Goal: Task Accomplishment & Management: Use online tool/utility

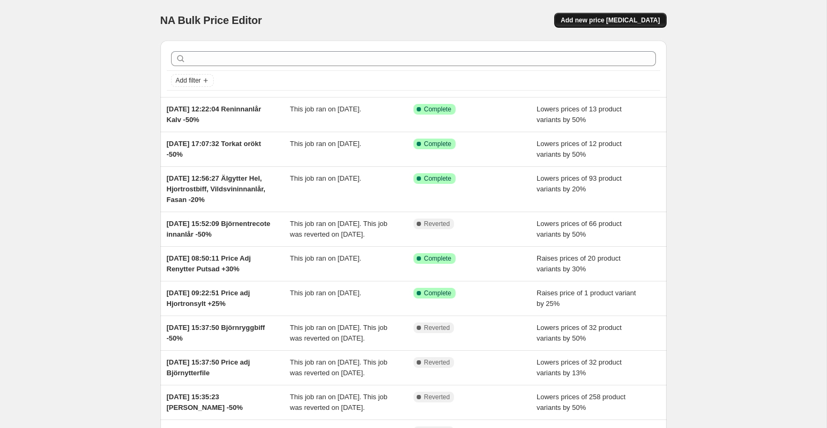
click at [630, 21] on span "Add new price [MEDICAL_DATA]" at bounding box center [610, 20] width 99 height 9
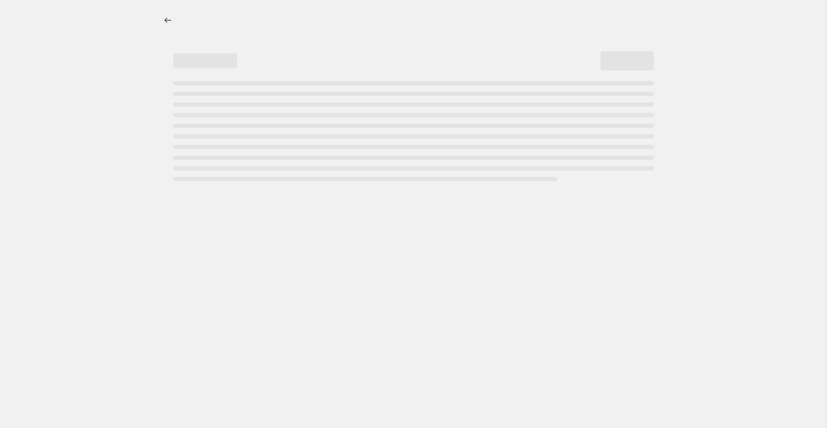
select select "percentage"
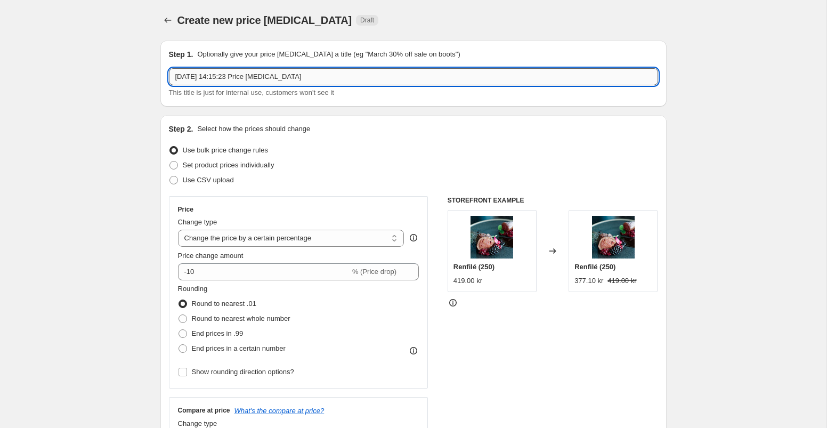
drag, startPoint x: 253, startPoint y: 78, endPoint x: 345, endPoint y: 78, distance: 92.2
click at [345, 79] on input "[DATE] 14:15:23 Price [MEDICAL_DATA]" at bounding box center [413, 76] width 489 height 17
type input "[DATE] 14:15:23 Rökt fasan -50%"
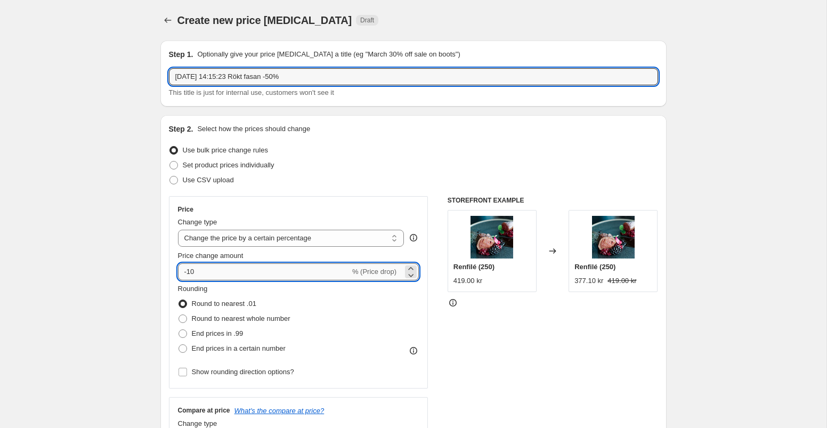
click at [306, 275] on input "-10" at bounding box center [264, 271] width 172 height 17
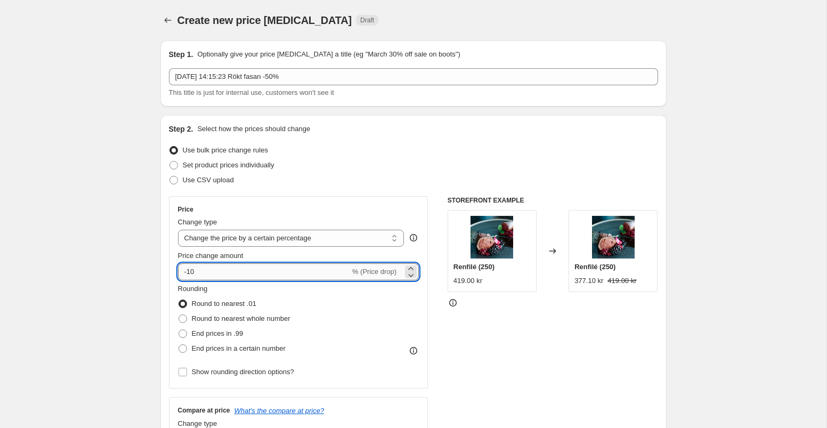
type input "-1"
type input "-50"
click at [431, 321] on div "Price Change type Change the price to a certain amount Change the price by a ce…" at bounding box center [413, 326] width 489 height 261
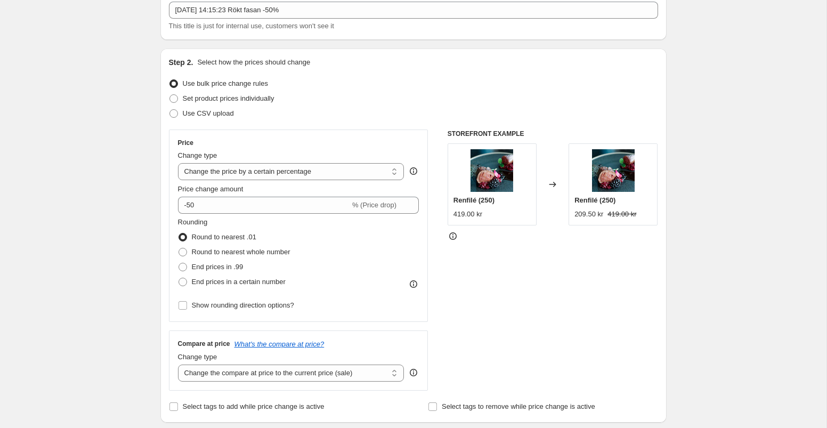
scroll to position [141, 0]
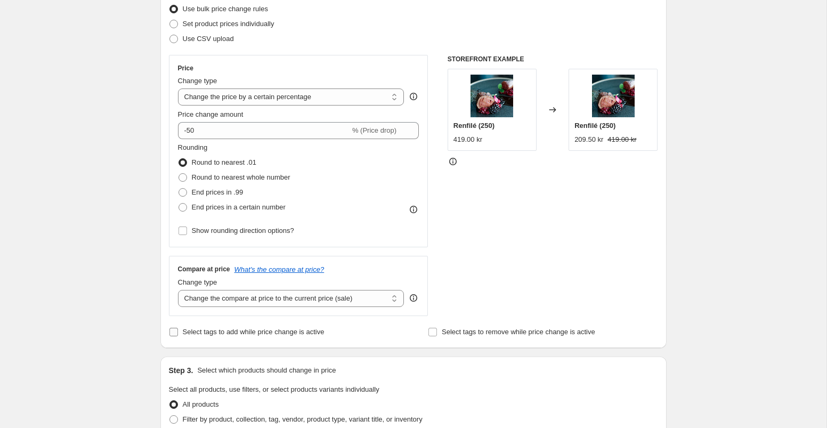
click at [173, 332] on input "Select tags to add while price change is active" at bounding box center [174, 332] width 9 height 9
checkbox input "true"
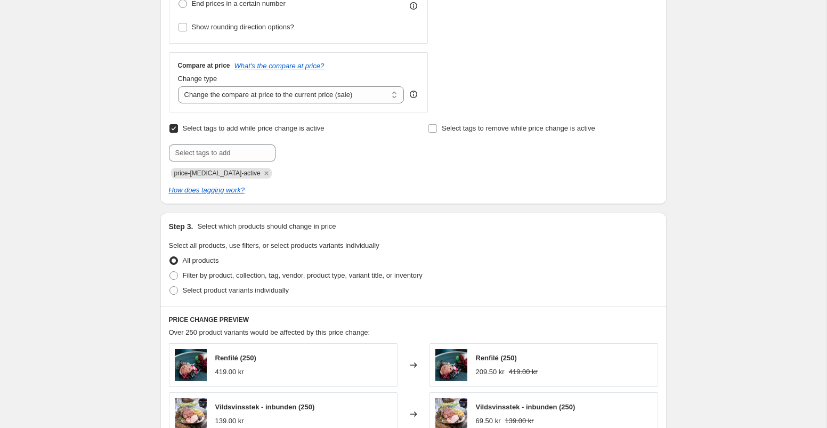
scroll to position [351, 0]
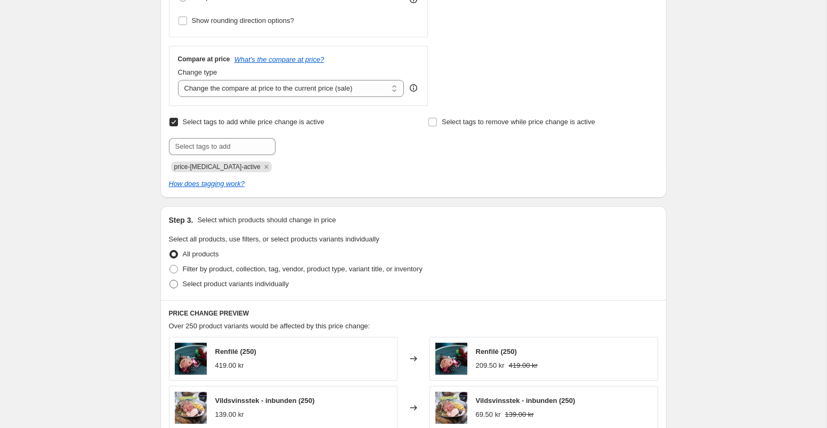
click at [175, 284] on span at bounding box center [174, 284] width 9 height 9
click at [170, 280] on input "Select product variants individually" at bounding box center [170, 280] width 1 height 1
radio input "true"
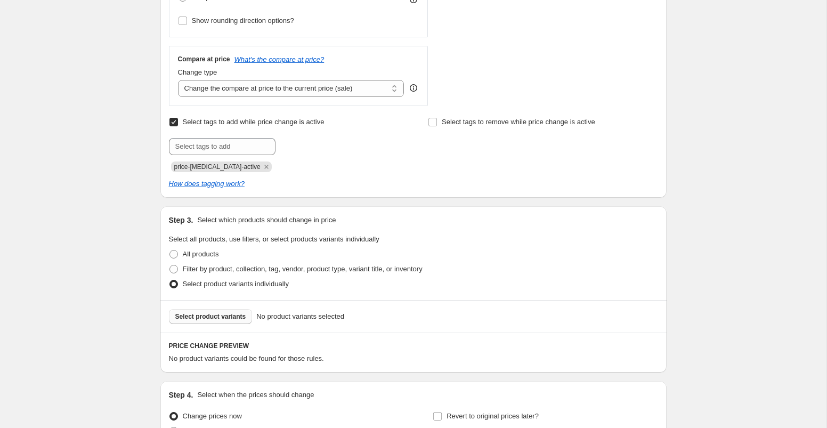
click at [228, 314] on span "Select product variants" at bounding box center [210, 316] width 71 height 9
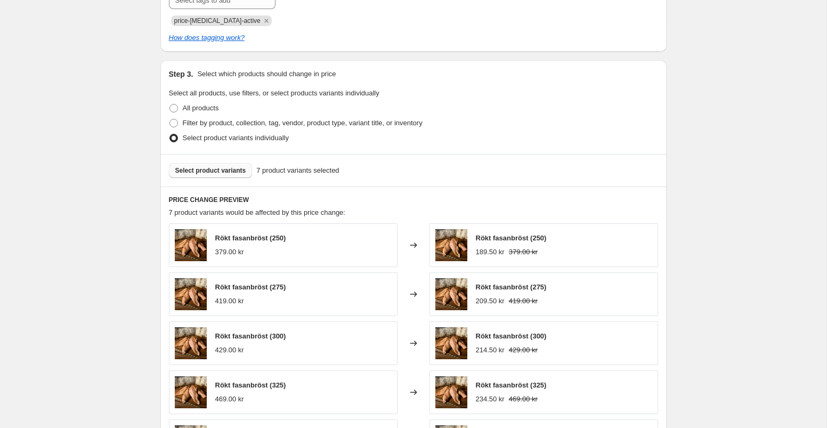
scroll to position [730, 0]
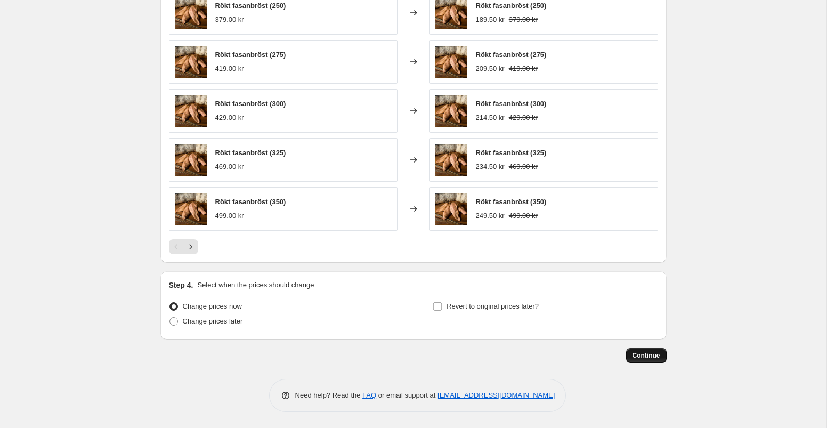
click at [644, 354] on span "Continue" at bounding box center [647, 355] width 28 height 9
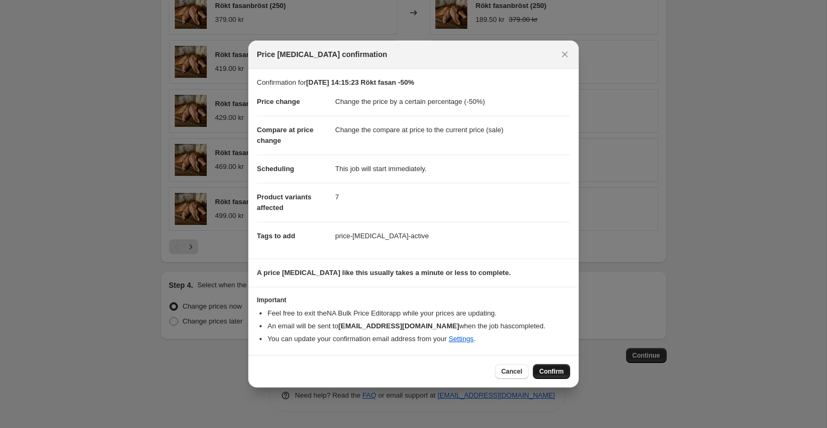
click at [546, 368] on span "Confirm" at bounding box center [551, 371] width 25 height 9
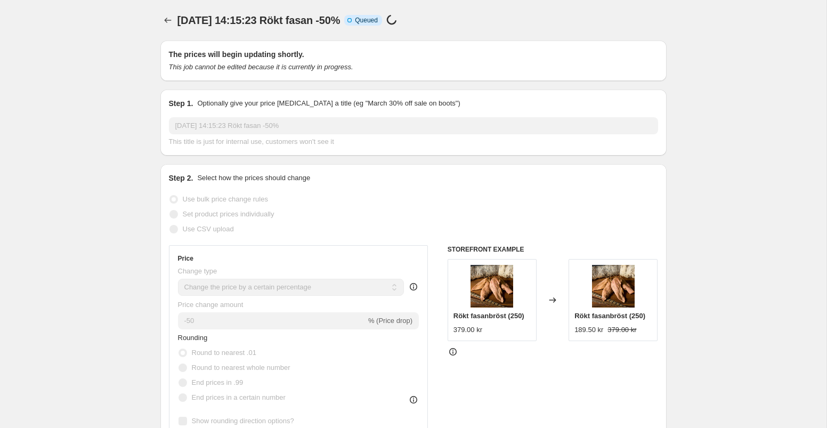
scroll to position [730, 0]
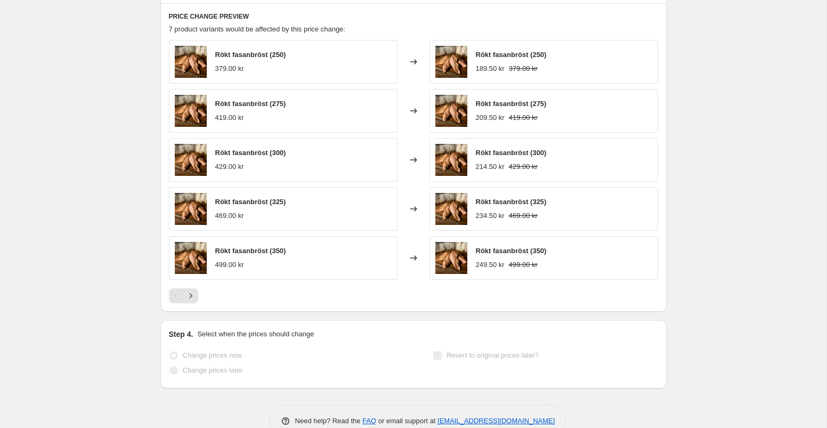
select select "percentage"
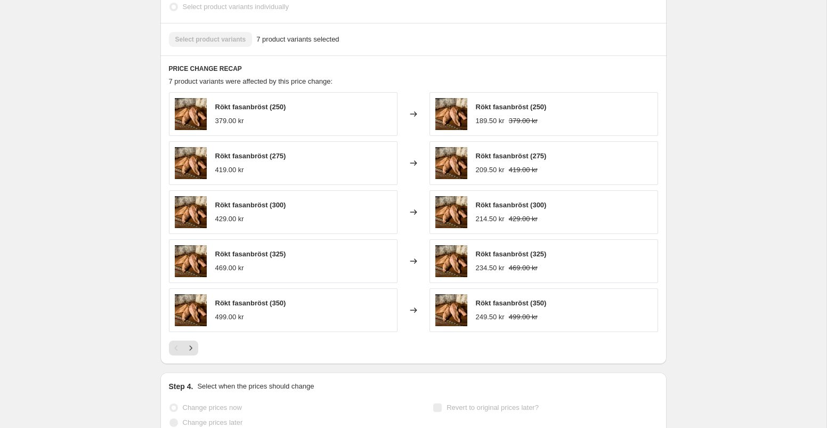
scroll to position [0, 0]
